Goal: Task Accomplishment & Management: Manage account settings

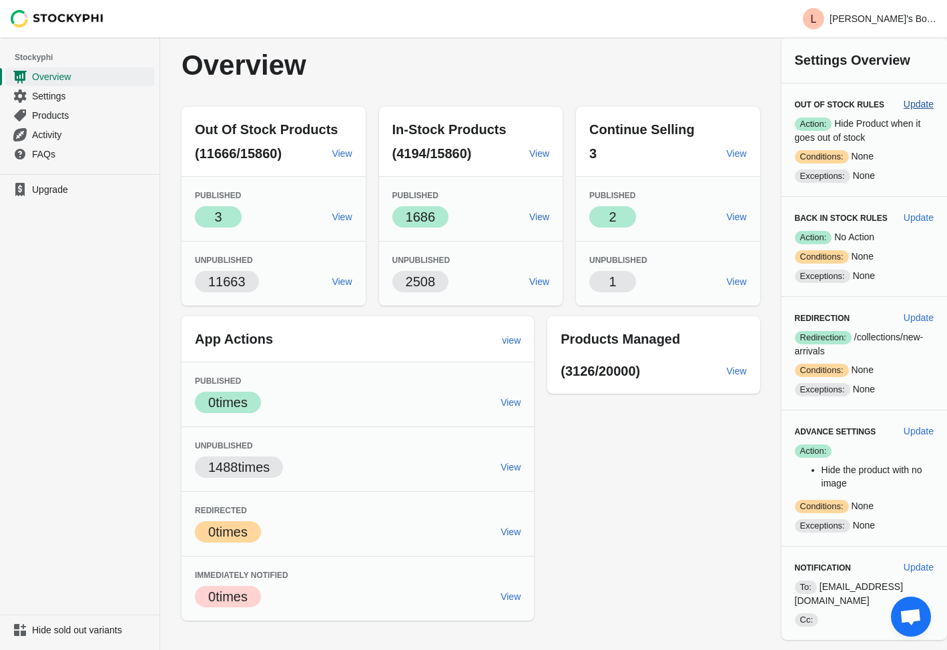
click at [916, 105] on span "Update" at bounding box center [919, 104] width 30 height 11
select select "hours"
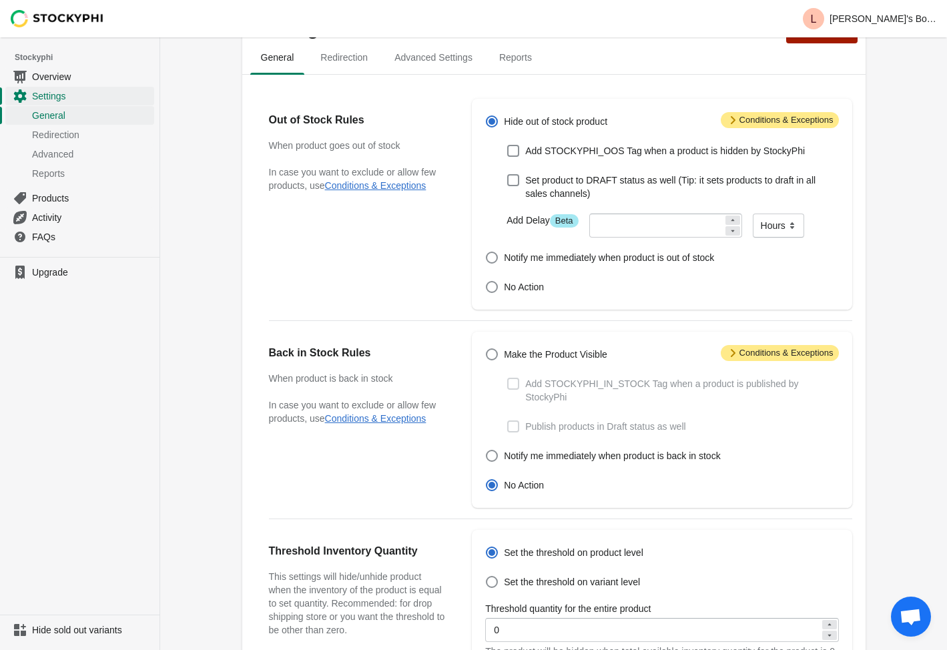
scroll to position [51, 0]
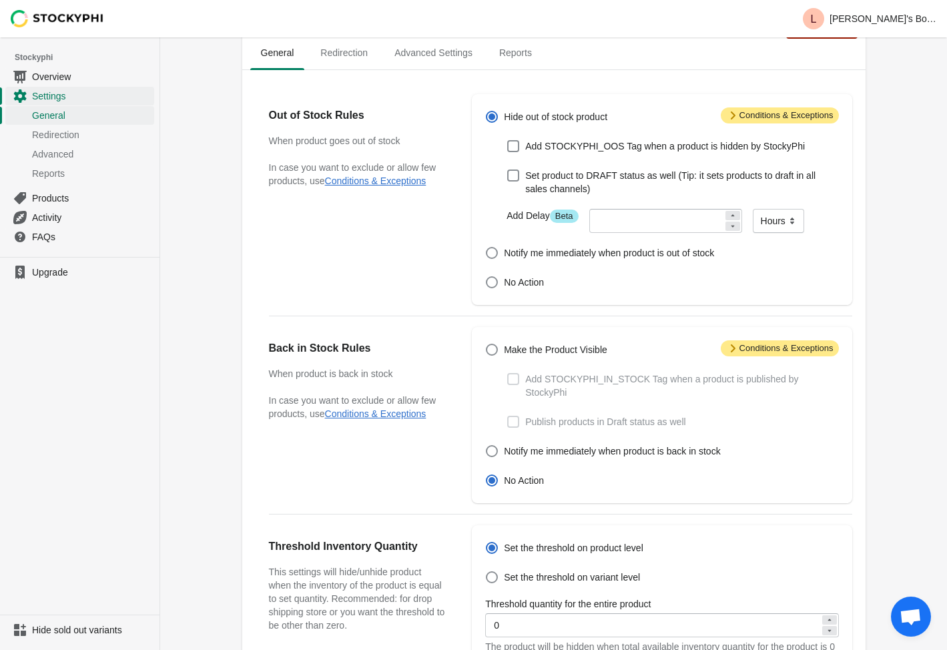
click at [731, 113] on icon at bounding box center [732, 115] width 13 height 13
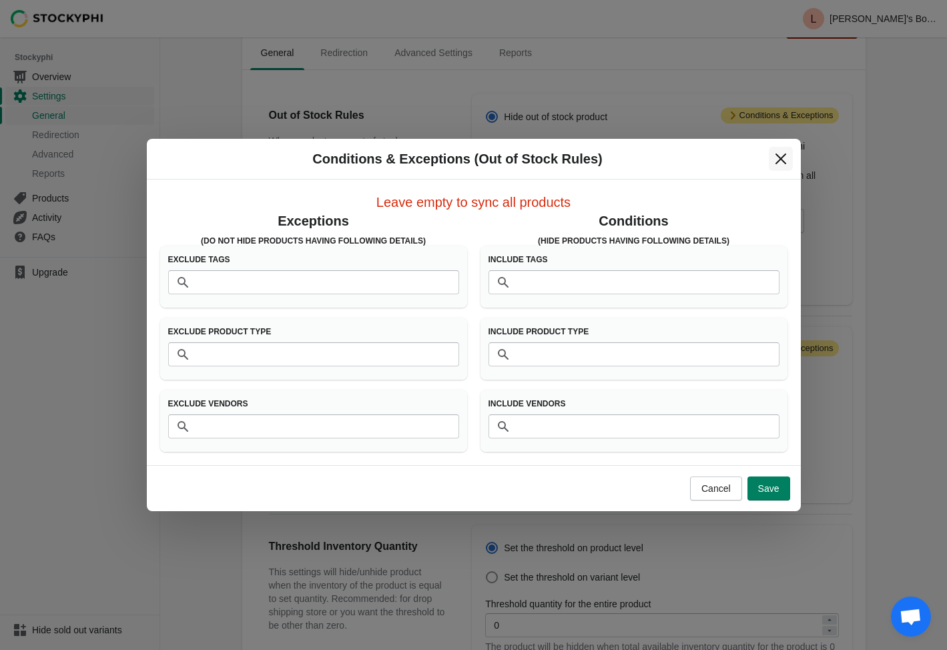
click at [773, 153] on button "Close" at bounding box center [781, 159] width 24 height 24
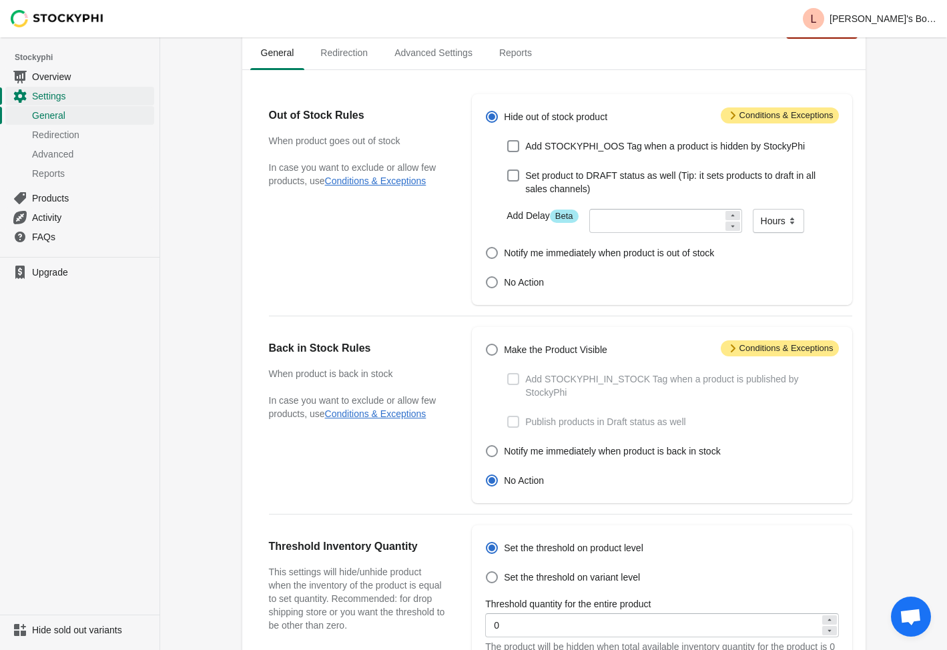
click at [733, 108] on span "Attention Conditions & Exceptions" at bounding box center [780, 115] width 118 height 16
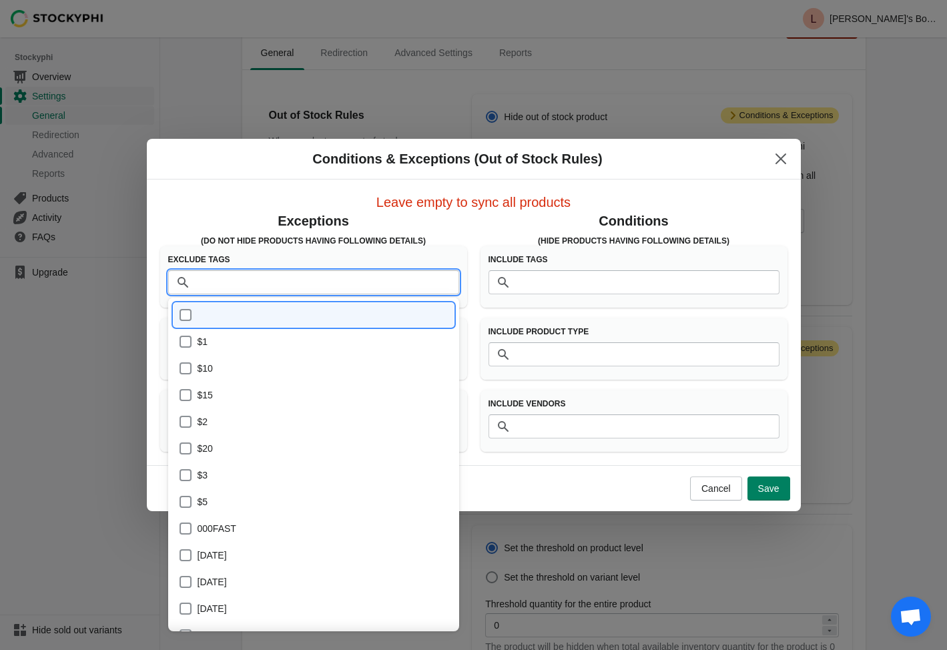
click at [322, 280] on input "Tags" at bounding box center [327, 282] width 264 height 24
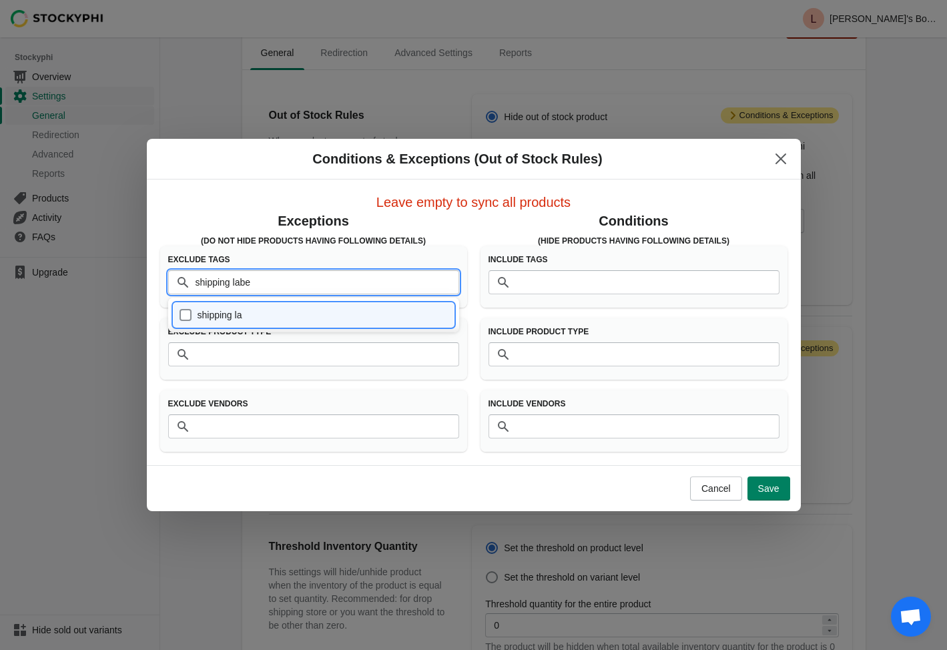
type input "shipping label"
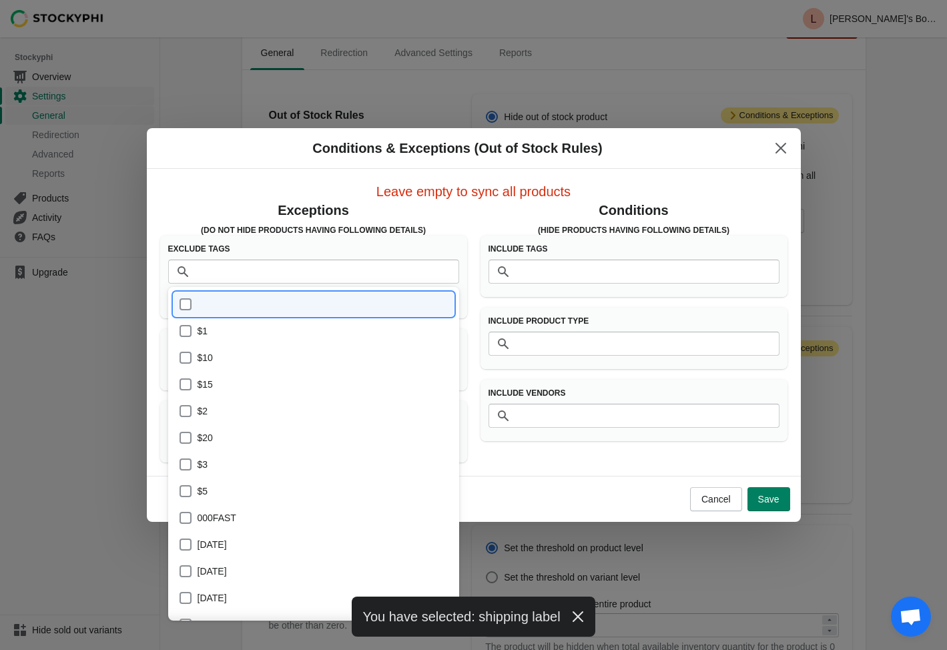
click at [512, 483] on div "Cancel Save" at bounding box center [468, 494] width 643 height 35
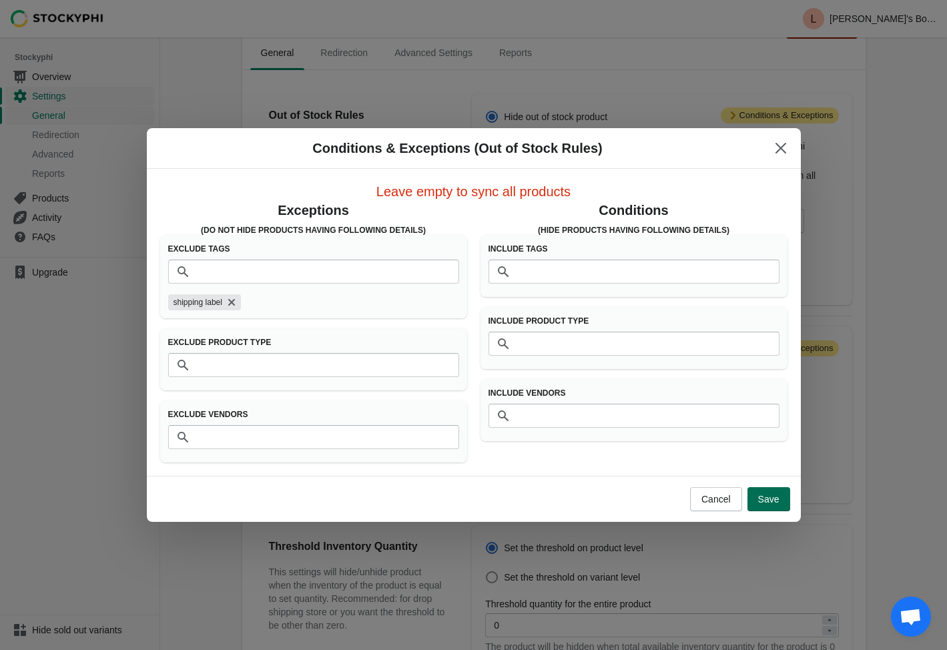
click at [772, 499] on span "Save" at bounding box center [768, 499] width 21 height 11
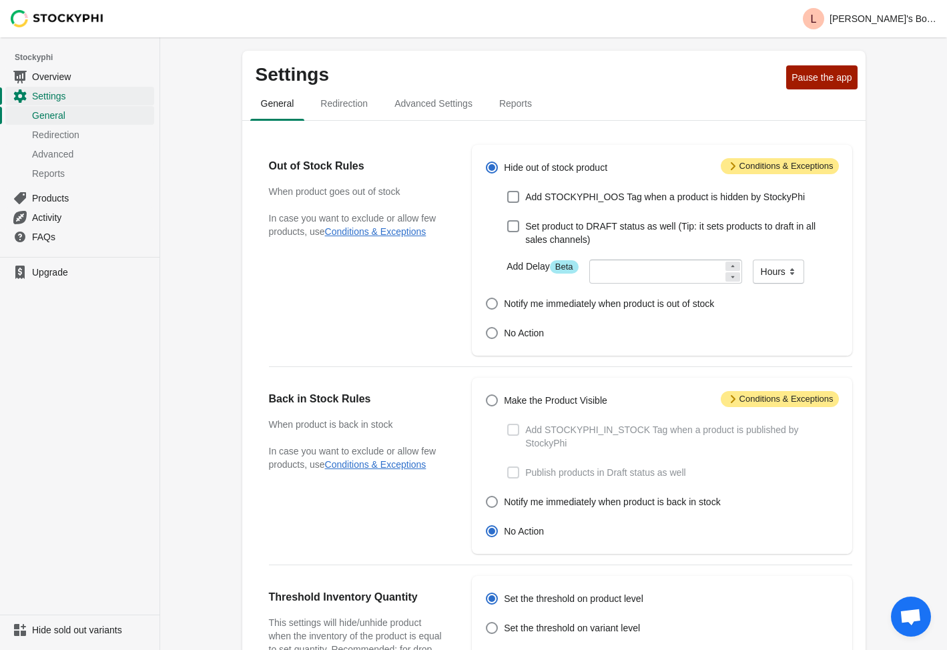
click at [752, 164] on span "Attention Conditions & Exceptions" at bounding box center [780, 166] width 118 height 16
